Goal: Transaction & Acquisition: Obtain resource

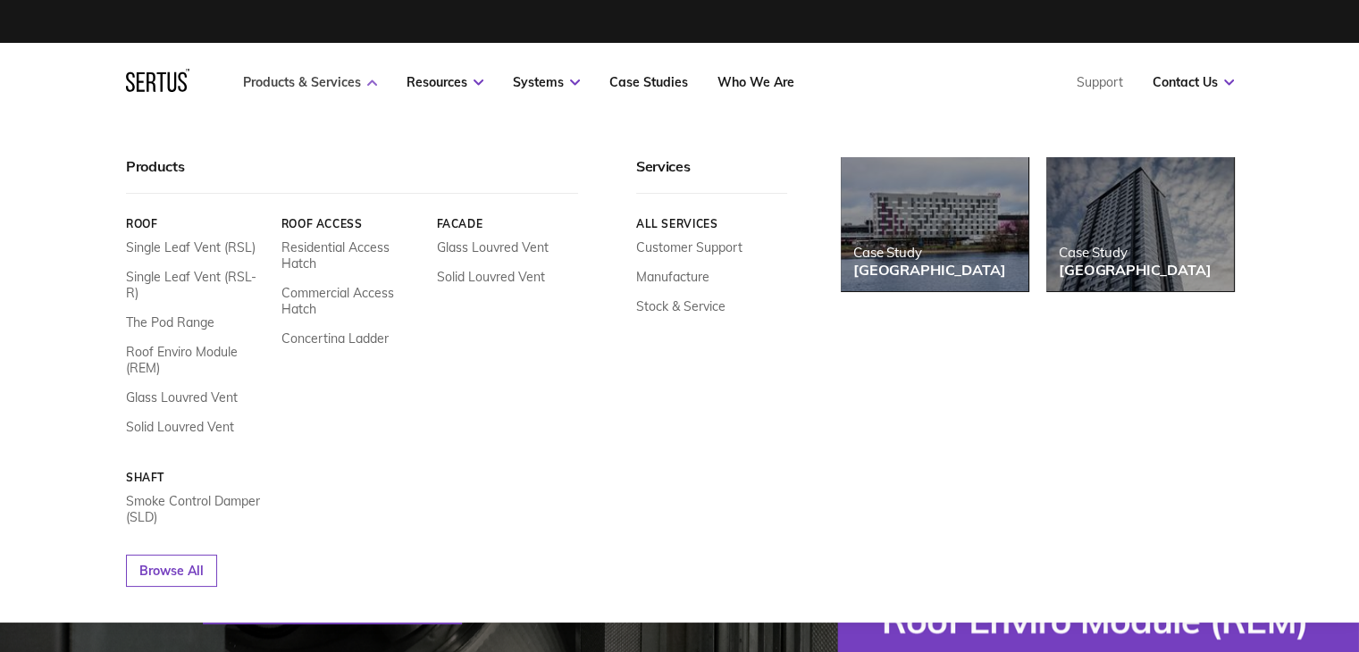
click at [329, 84] on link "Products & Services" at bounding box center [310, 82] width 134 height 16
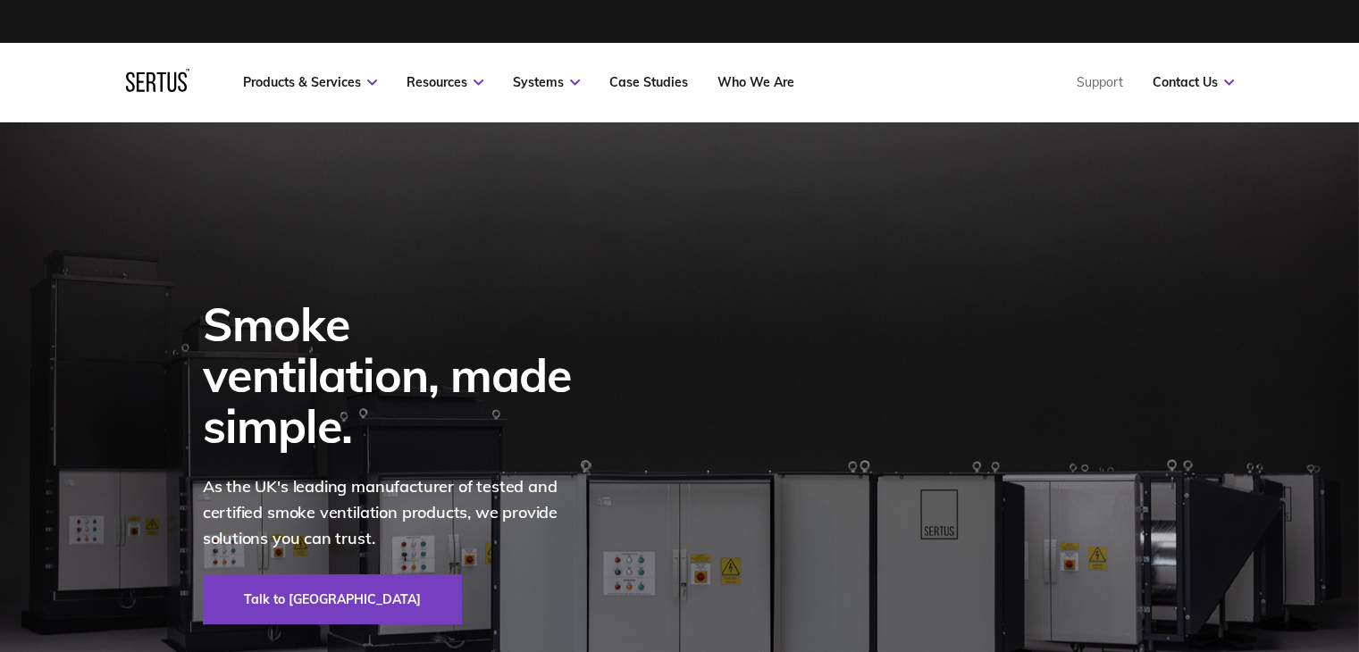
click at [378, 83] on div "Products & Services Resources Systems Case Studies Who We Are" at bounding box center [518, 82] width 551 height 16
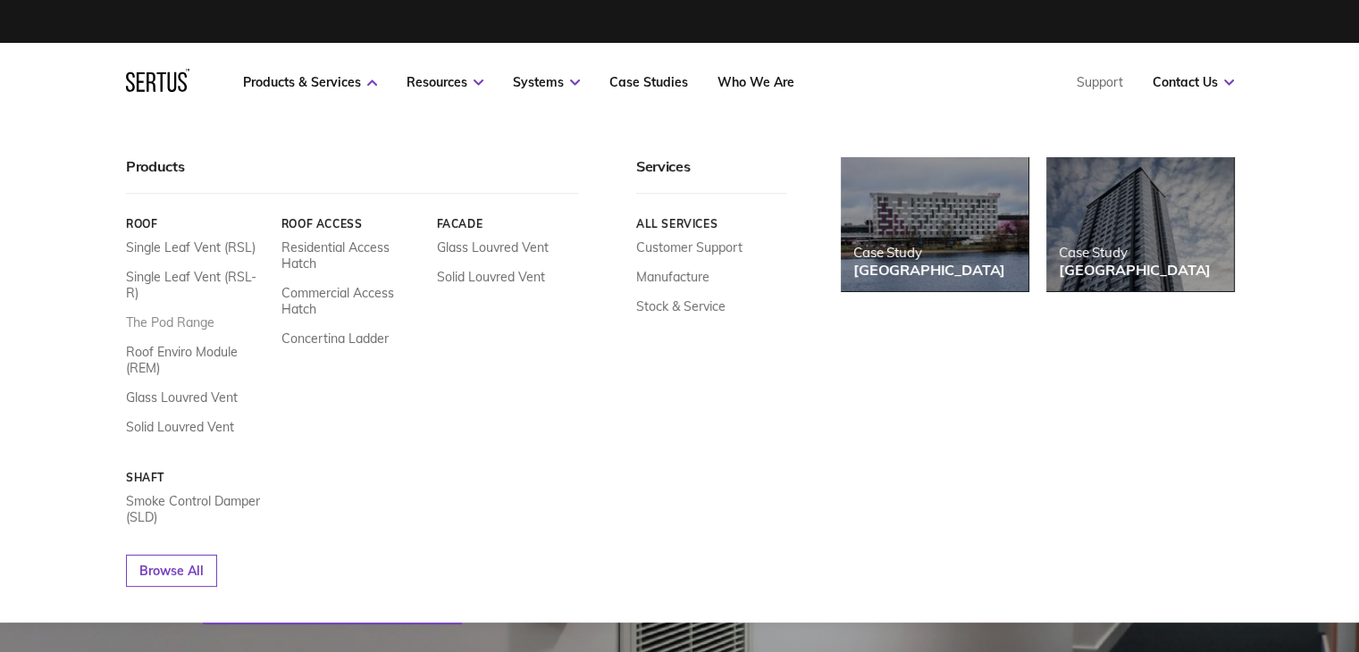
click at [186, 315] on link "The Pod Range" at bounding box center [170, 323] width 88 height 16
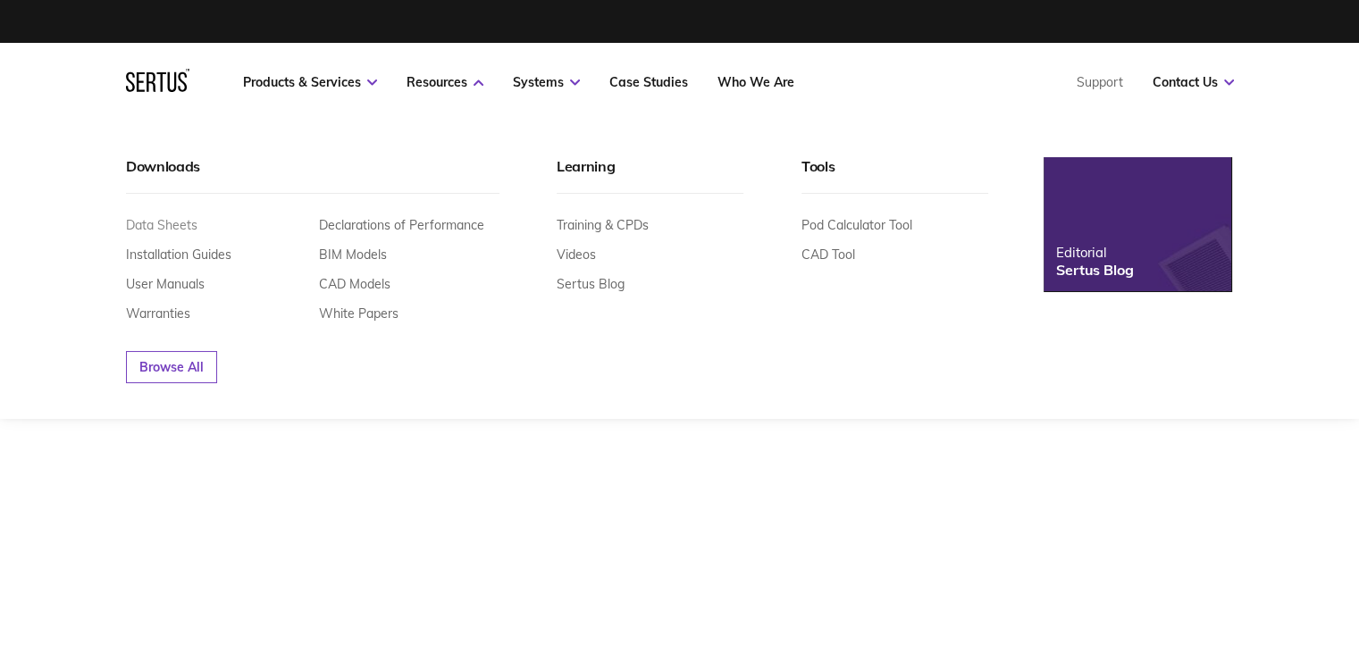
click at [161, 223] on link "Data Sheets" at bounding box center [161, 225] width 71 height 16
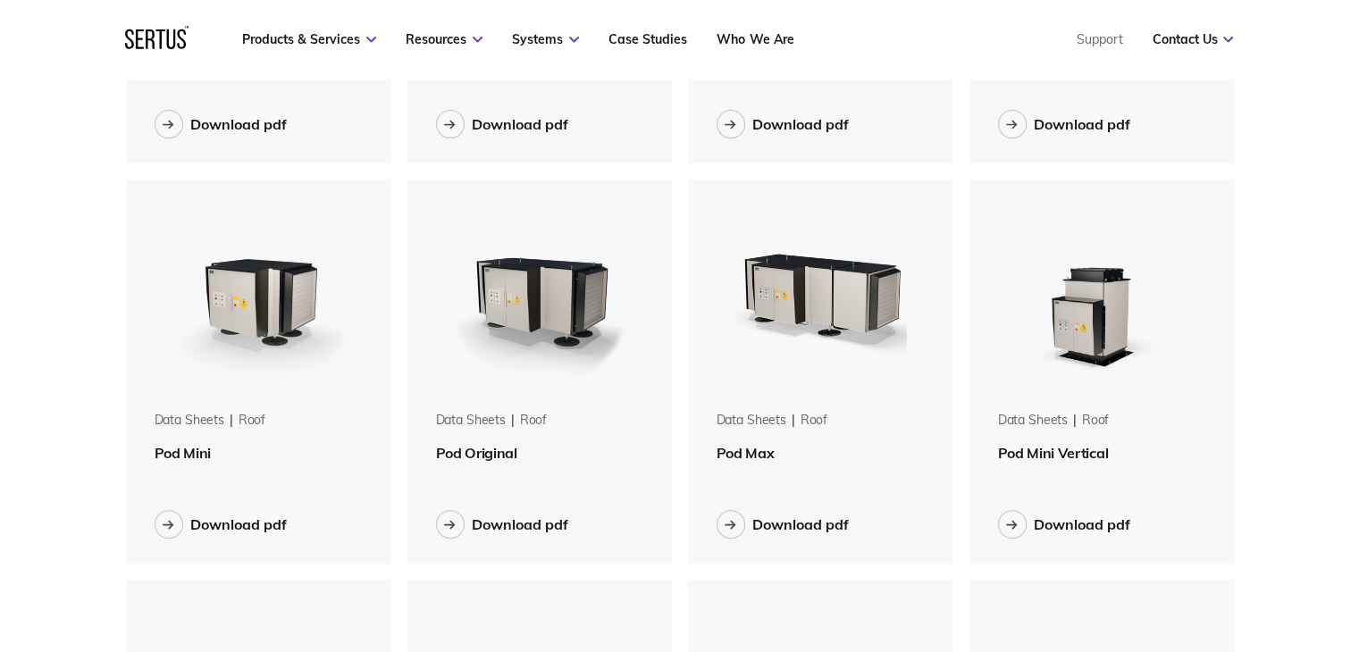
scroll to position [404, 0]
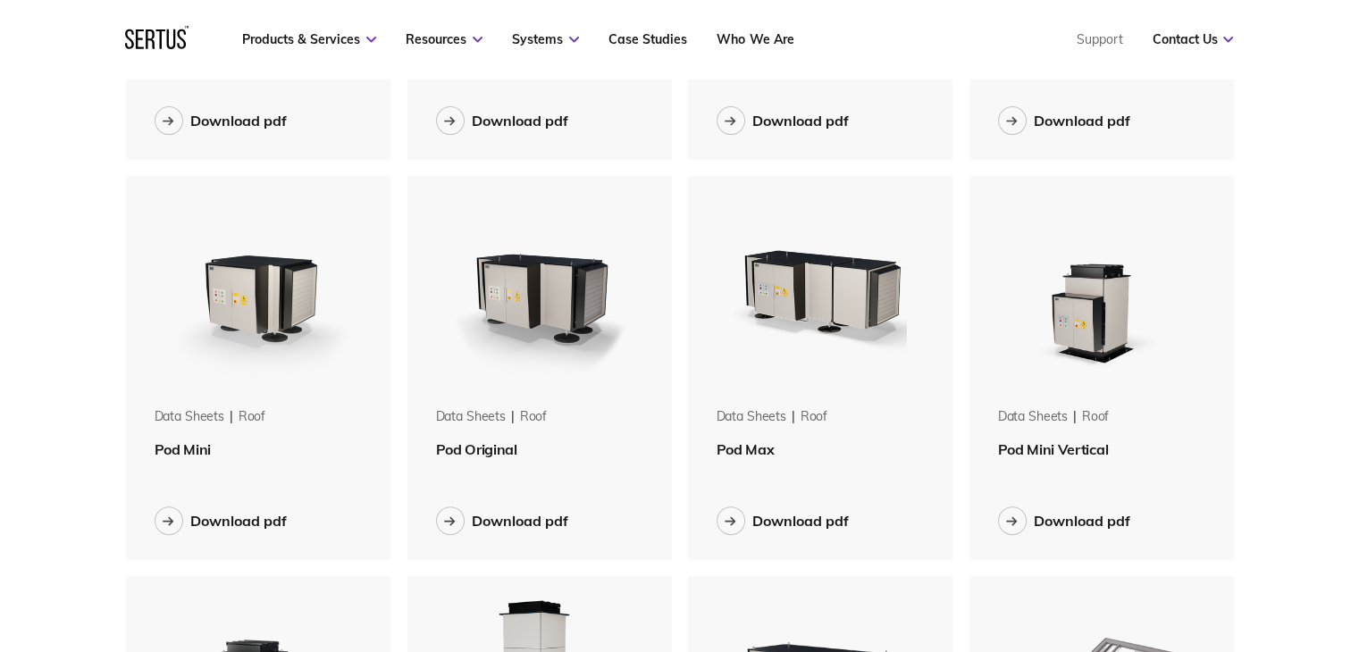
click at [482, 447] on span "Pod Original" at bounding box center [476, 450] width 81 height 18
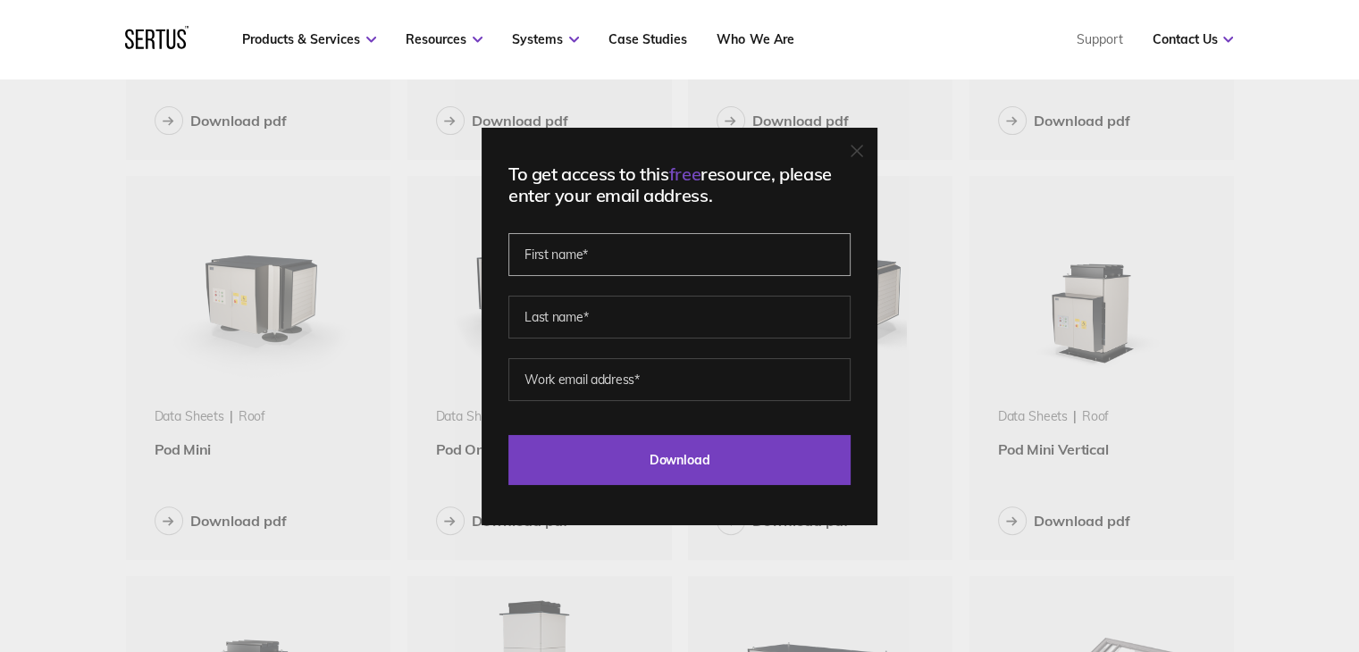
click at [625, 256] on input "text" at bounding box center [680, 254] width 342 height 43
type input "ash"
click at [626, 307] on input "text" at bounding box center [680, 317] width 342 height 43
type input "[PERSON_NAME]"
click at [624, 373] on input "email" at bounding box center [680, 379] width 342 height 43
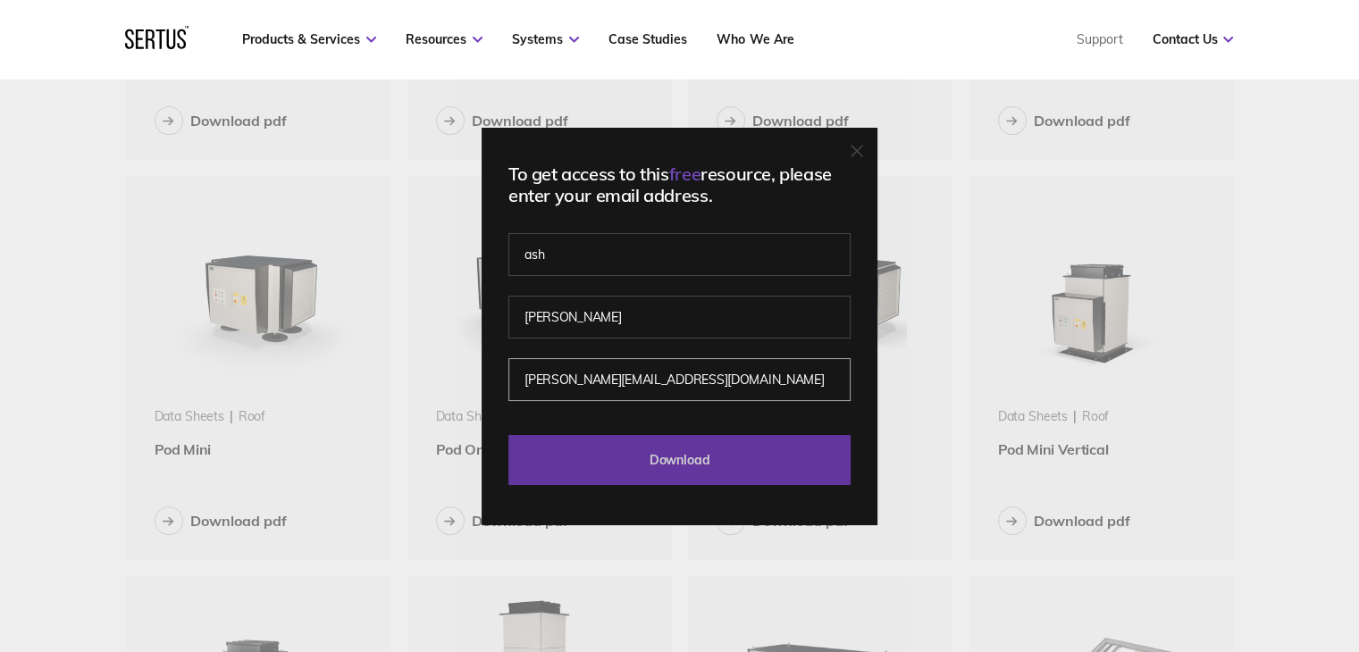
type input "[PERSON_NAME][EMAIL_ADDRESS][DOMAIN_NAME]"
click at [639, 463] on input "Download" at bounding box center [680, 460] width 342 height 50
